Goal: Find contact information: Find contact information

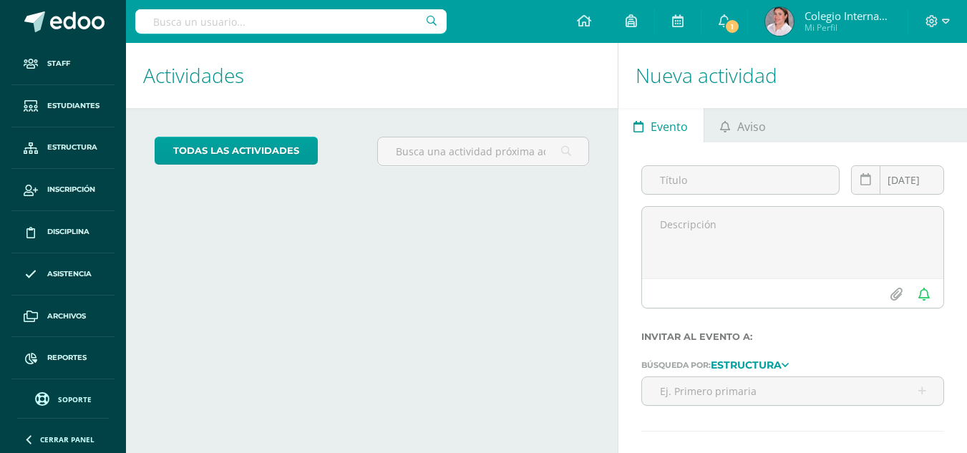
click at [193, 24] on input "text" at bounding box center [290, 21] width 311 height 24
type input "[PERSON_NAME]"
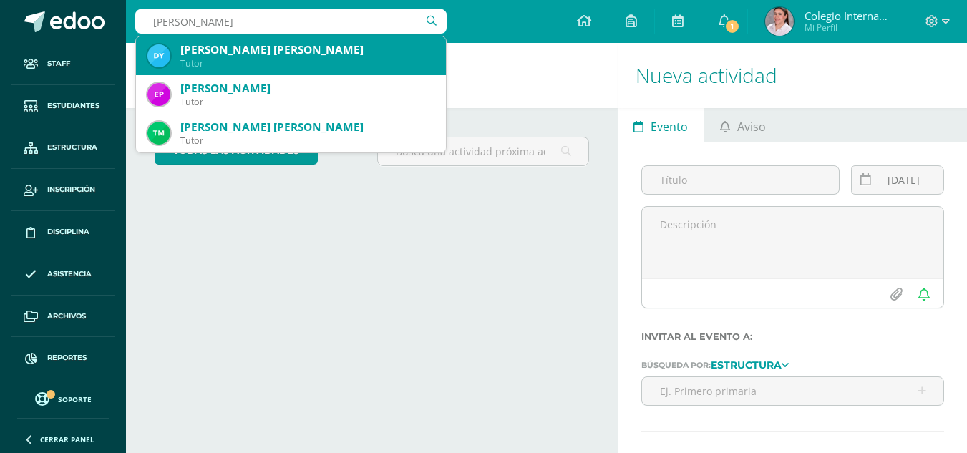
click at [243, 61] on div "Tutor" at bounding box center [307, 63] width 254 height 12
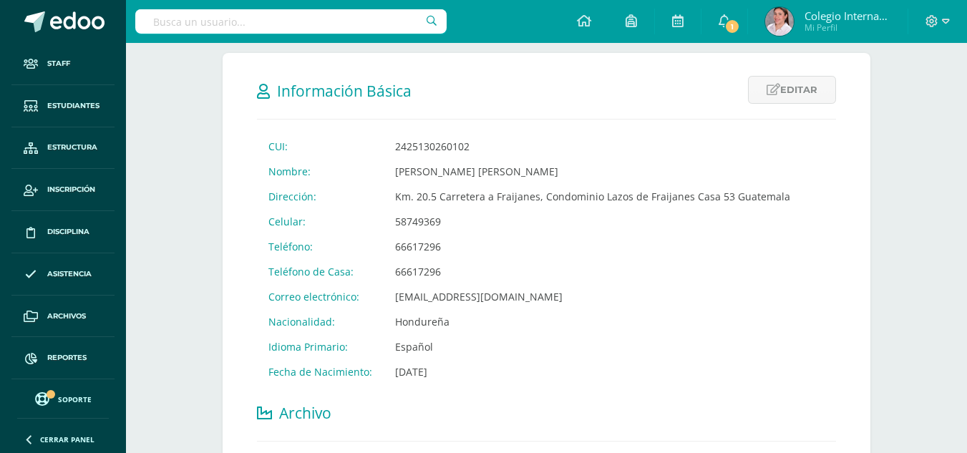
scroll to position [286, 0]
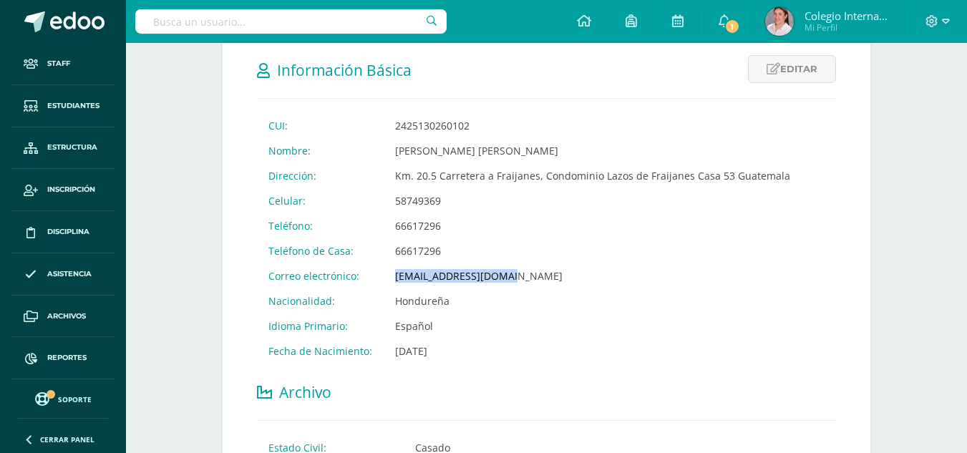
drag, startPoint x: 389, startPoint y: 278, endPoint x: 519, endPoint y: 278, distance: 130.2
click at [519, 278] on td "[EMAIL_ADDRESS][DOMAIN_NAME]" at bounding box center [592, 275] width 418 height 25
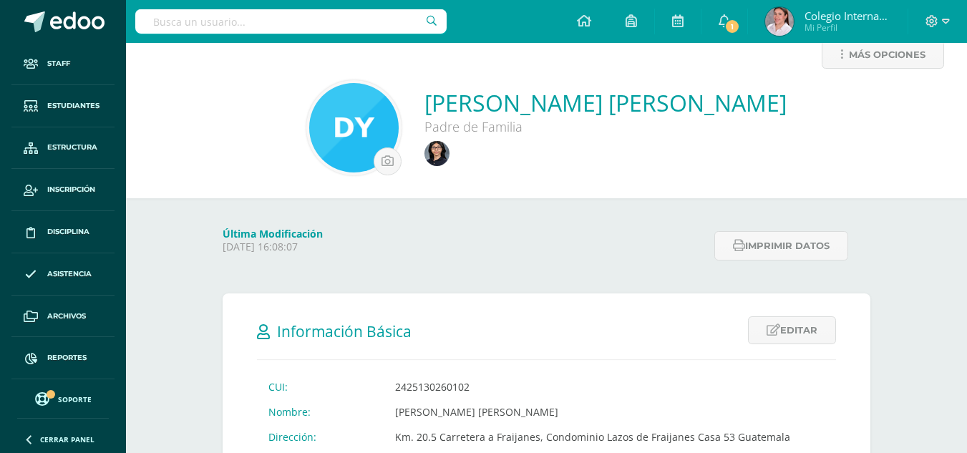
scroll to position [0, 0]
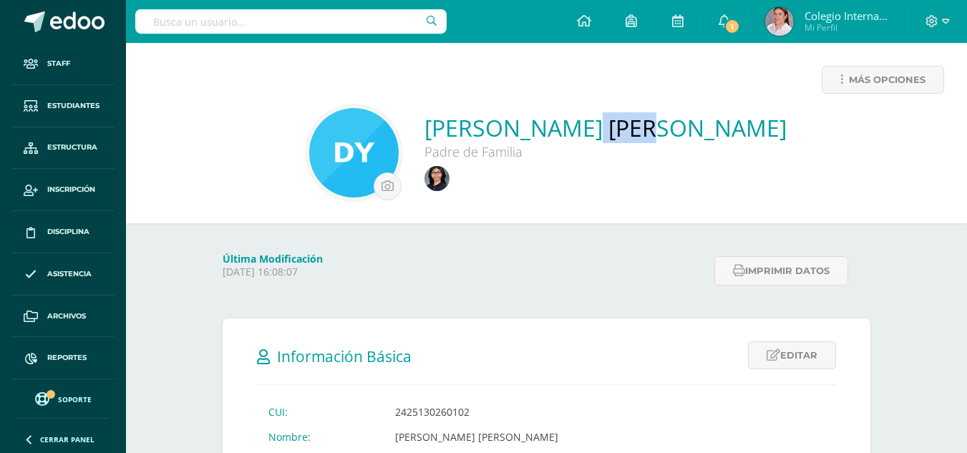
drag, startPoint x: 431, startPoint y: 120, endPoint x: 502, endPoint y: 140, distance: 74.3
click at [502, 140] on div "[PERSON_NAME] [PERSON_NAME] Padre de Familia" at bounding box center [546, 152] width 818 height 95
click at [469, 83] on div "Más opciones" at bounding box center [546, 85] width 818 height 39
click at [447, 182] on img at bounding box center [436, 178] width 25 height 25
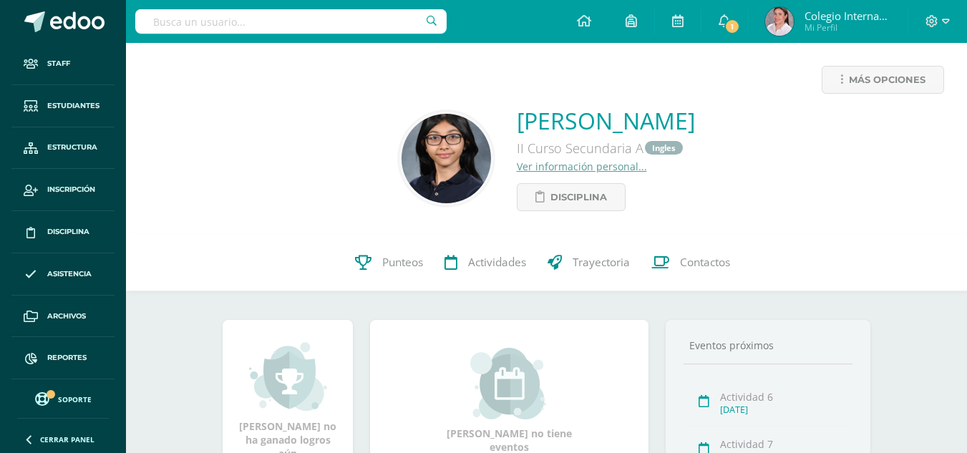
click at [620, 213] on div "Más opciones Maria Ines Reyes Yanes II Curso Secundaria A Ingles Ver informació…" at bounding box center [546, 138] width 841 height 191
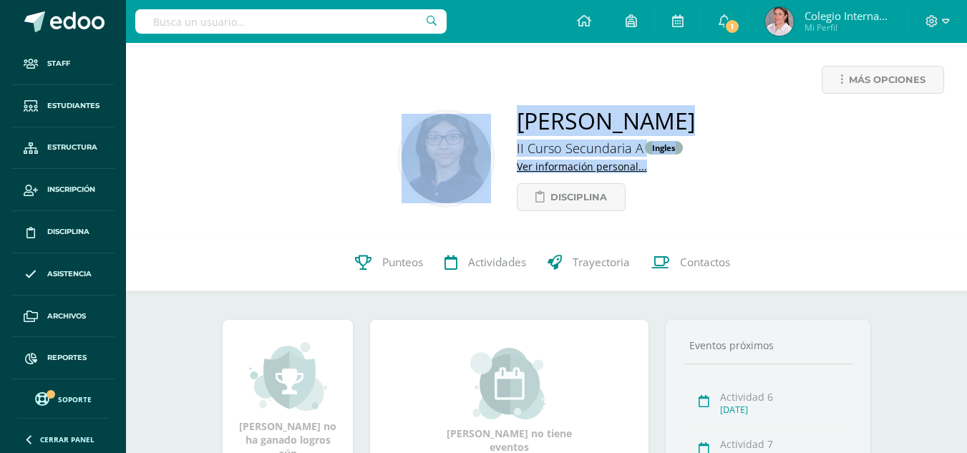
drag, startPoint x: 477, startPoint y: 103, endPoint x: 741, endPoint y: 113, distance: 264.2
click at [741, 113] on div "Más opciones Maria Ines Reyes Yanes II Curso Secundaria A Ingles Ver informació…" at bounding box center [546, 138] width 841 height 191
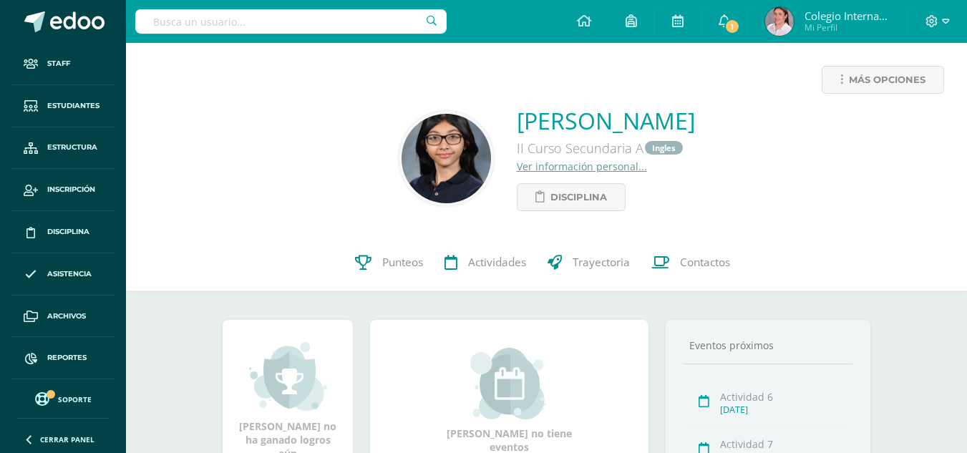
click at [763, 164] on div "Maria Ines Reyes Yanes II Curso Secundaria A Ingles Ver información personal...…" at bounding box center [546, 158] width 818 height 106
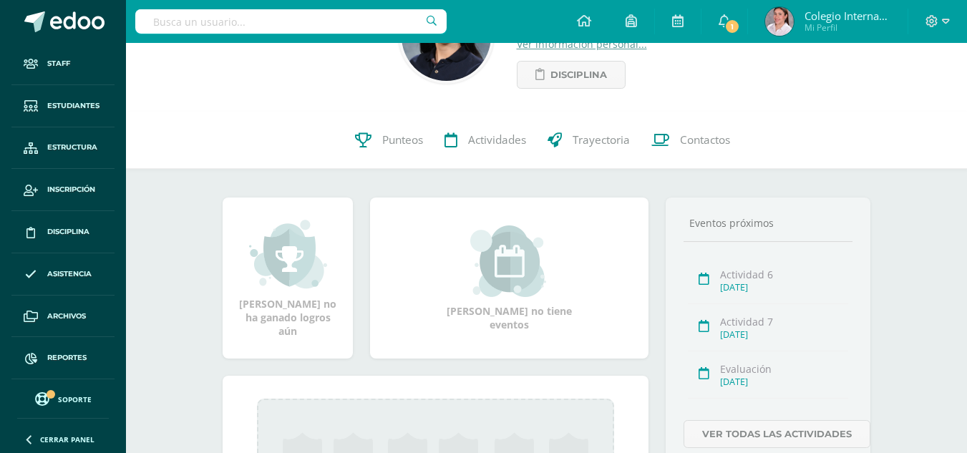
scroll to position [143, 0]
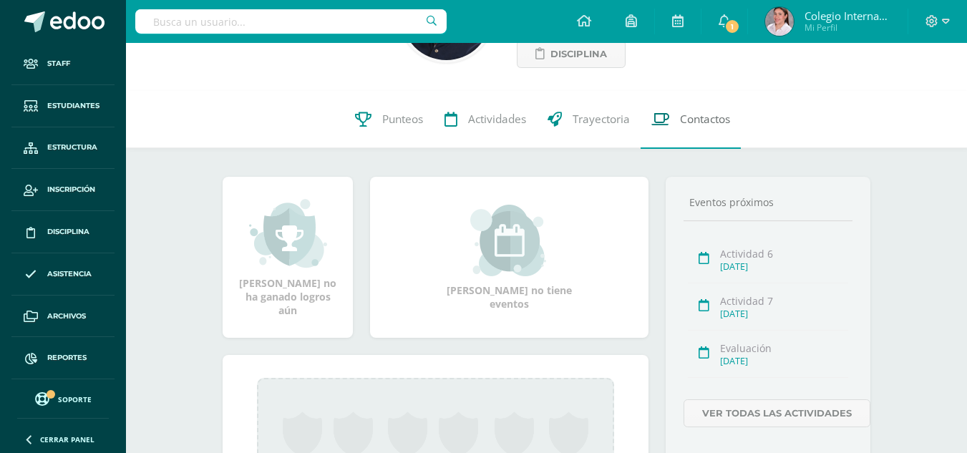
click at [709, 127] on link "Contactos" at bounding box center [690, 119] width 100 height 57
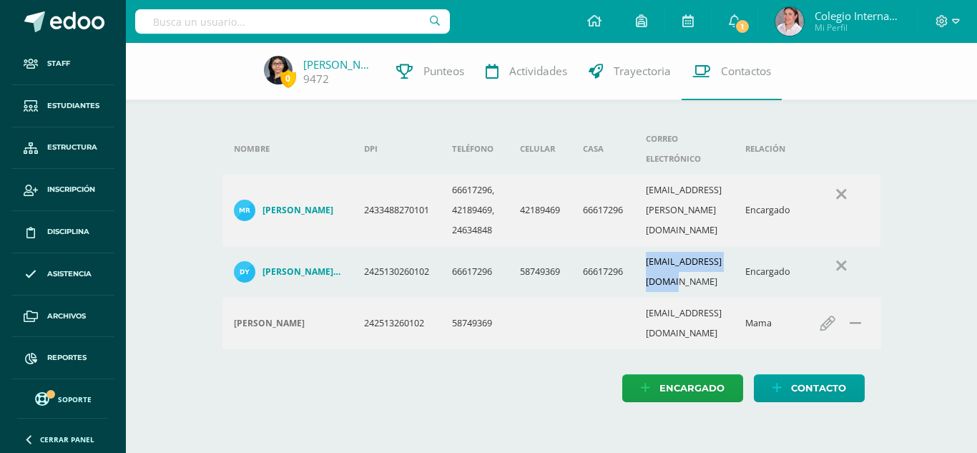
drag, startPoint x: 650, startPoint y: 248, endPoint x: 752, endPoint y: 243, distance: 101.7
click at [735, 246] on td "[EMAIL_ADDRESS][DOMAIN_NAME]" at bounding box center [685, 272] width 100 height 52
copy td "duniayanesr@gmail.com"
click at [313, 376] on div "Nombre DPI Teléfono Celular Casa Correo electrónico Relación Marvin David Reyes…" at bounding box center [552, 237] width 705 height 388
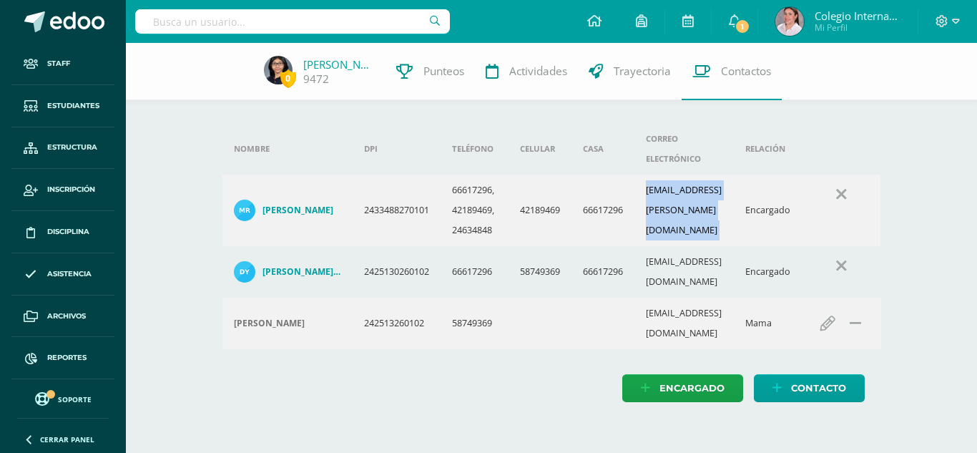
drag, startPoint x: 645, startPoint y: 188, endPoint x: 772, endPoint y: 200, distance: 127.2
click at [772, 200] on tr "Marvin David Reyes Carranza 2433488270101 66617296, 42189469, 24634848 42189469…" at bounding box center [552, 211] width 659 height 72
copy td "marvinr.reyes@gmail.com"
drag, startPoint x: 646, startPoint y: 232, endPoint x: 653, endPoint y: 245, distance: 14.7
click at [654, 246] on td "duniayanesr@gmail.com" at bounding box center [685, 272] width 100 height 52
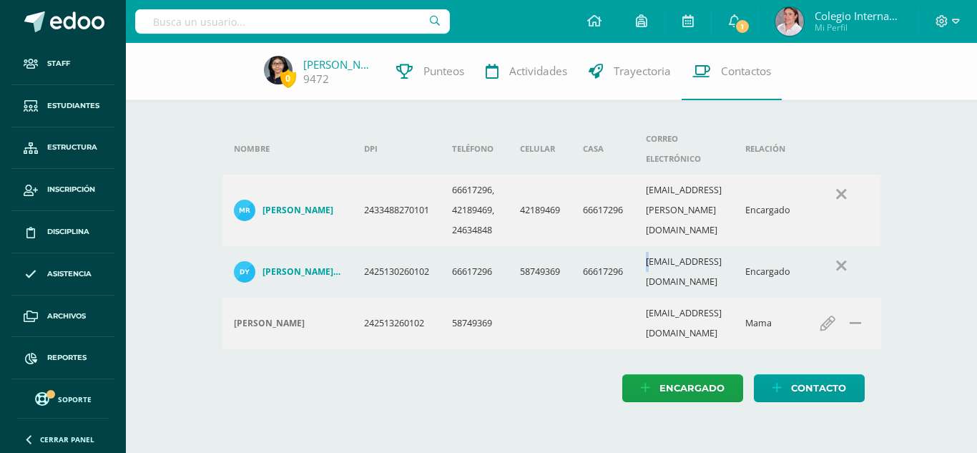
click at [647, 250] on td "duniayanesr@gmail.com" at bounding box center [685, 272] width 100 height 52
drag, startPoint x: 647, startPoint y: 248, endPoint x: 750, endPoint y: 253, distance: 103.1
click at [735, 253] on td "duniayanesr@gmail.com" at bounding box center [685, 272] width 100 height 52
copy td "duniayanesr@gmail.com"
